Goal: Transaction & Acquisition: Obtain resource

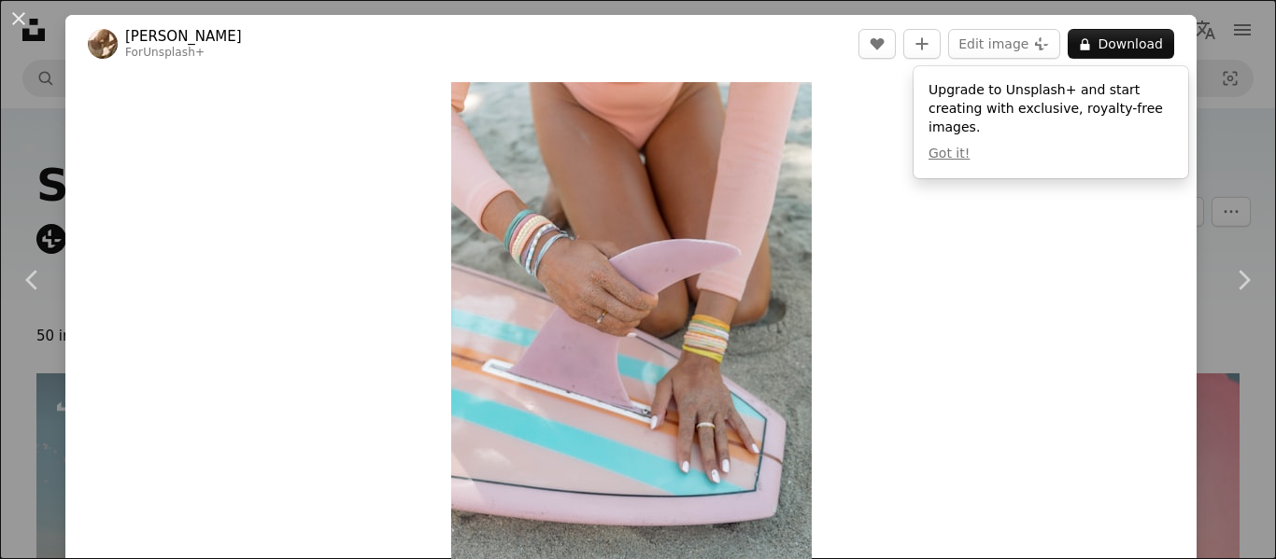
scroll to position [425, 0]
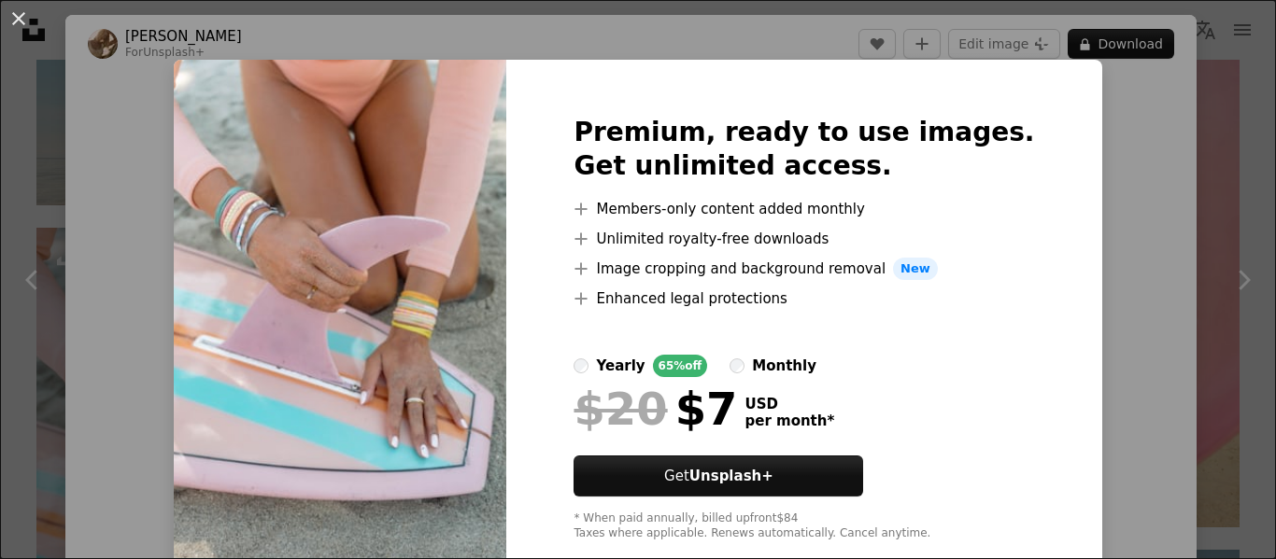
click at [1130, 149] on div "An X shape Premium, ready to use images. Get unlimited access. A plus sign Memb…" at bounding box center [638, 279] width 1276 height 559
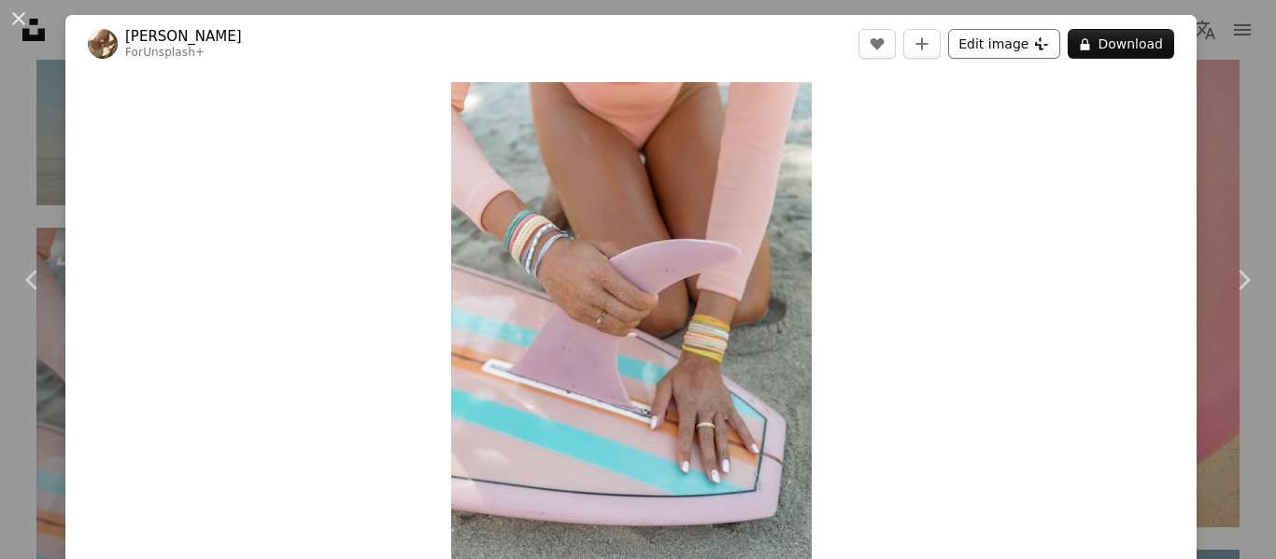
click at [1023, 45] on button "Edit image Plus sign for Unsplash+" at bounding box center [1004, 44] width 112 height 30
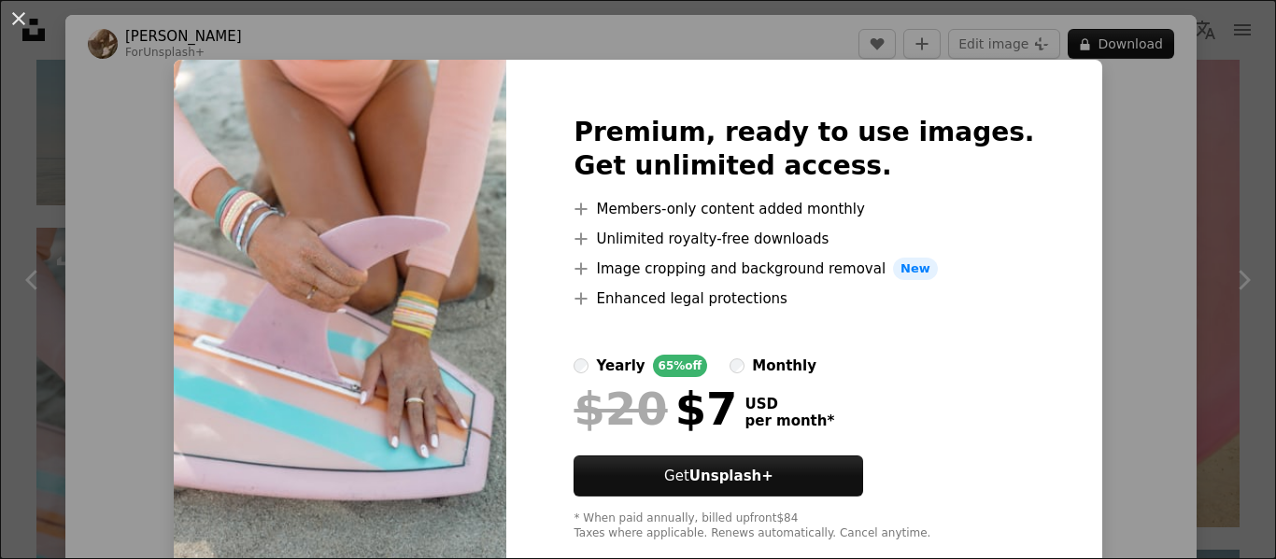
click at [1080, 309] on div "An X shape Premium, ready to use images. Get unlimited access. A plus sign Memb…" at bounding box center [638, 279] width 1276 height 559
